Goal: Task Accomplishment & Management: Use online tool/utility

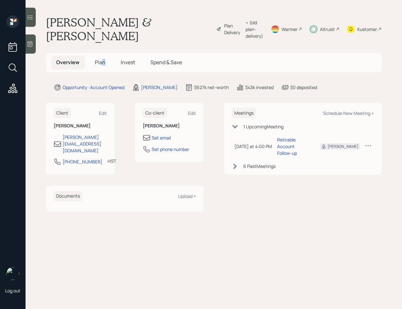
click at [103, 65] on span "Plan" at bounding box center [100, 62] width 11 height 7
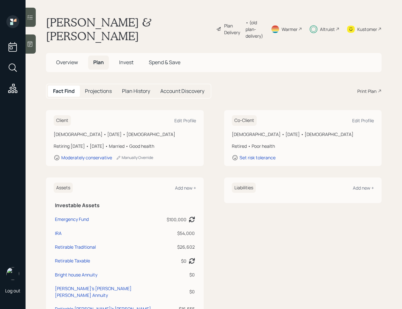
click at [318, 29] on div "Altruist" at bounding box center [325, 28] width 30 height 27
click at [324, 28] on div "Altruist" at bounding box center [327, 29] width 15 height 7
